Goal: Information Seeking & Learning: Learn about a topic

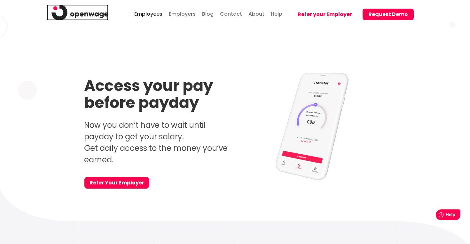
click at [95, 13] on img at bounding box center [80, 12] width 57 height 16
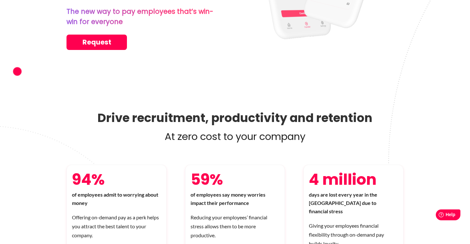
scroll to position [188, 0]
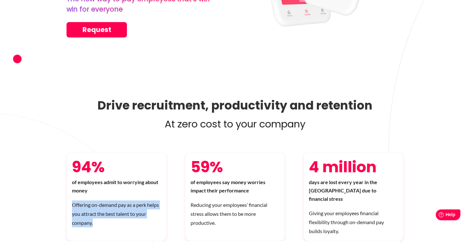
drag, startPoint x: 119, startPoint y: 218, endPoint x: 69, endPoint y: 202, distance: 52.2
click at [69, 202] on div "94% of employees admit to worrying about money Offering on-demand pay as a perk…" at bounding box center [117, 196] width 100 height 89
